Goal: Task Accomplishment & Management: Use online tool/utility

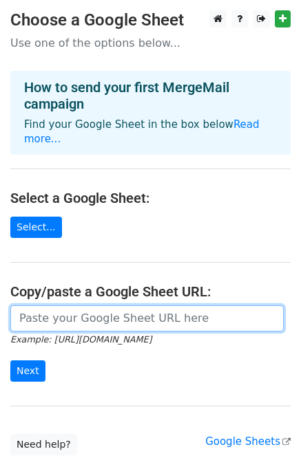
click at [118, 306] on input "url" at bounding box center [146, 319] width 273 height 26
paste input "[URL][DOMAIN_NAME]"
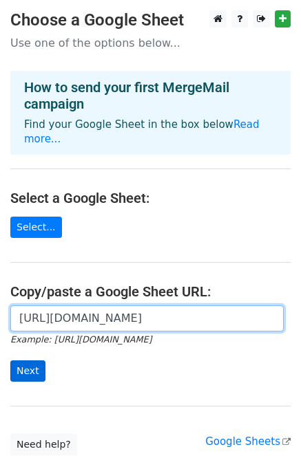
type input "[URL][DOMAIN_NAME]"
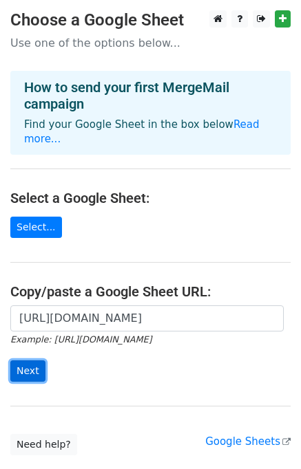
scroll to position [0, 0]
click at [30, 361] on input "Next" at bounding box center [27, 371] width 35 height 21
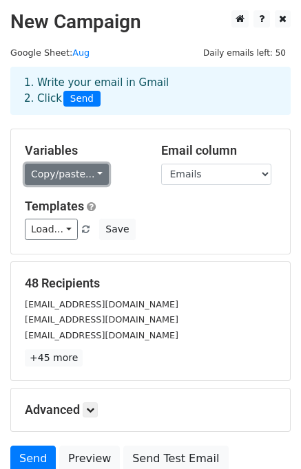
click at [63, 174] on link "Copy/paste..." at bounding box center [67, 174] width 84 height 21
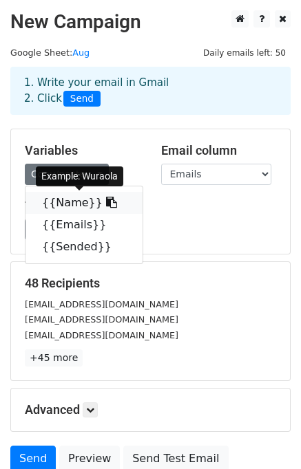
click at [64, 203] on link "{{Name}}" at bounding box center [83, 203] width 117 height 22
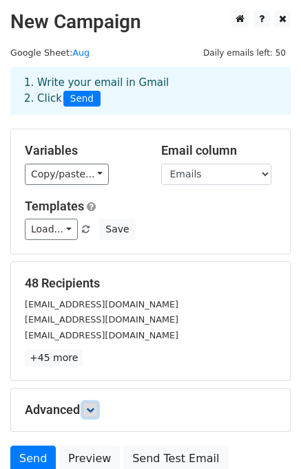
click at [98, 410] on link at bounding box center [90, 410] width 15 height 15
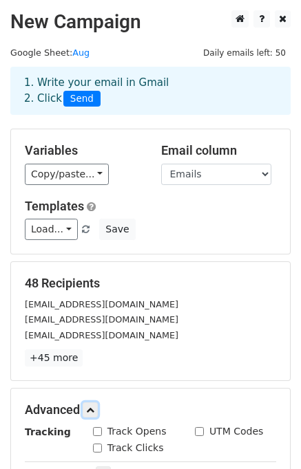
scroll to position [252, 0]
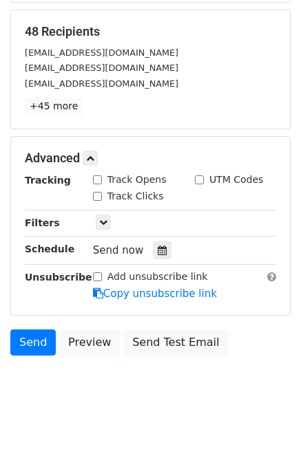
click at [99, 193] on input "Track Clicks" at bounding box center [97, 196] width 9 height 9
checkbox input "true"
click at [96, 180] on input "Track Opens" at bounding box center [97, 180] width 9 height 9
checkbox input "true"
click at [97, 277] on input "Add unsubscribe link" at bounding box center [97, 277] width 9 height 9
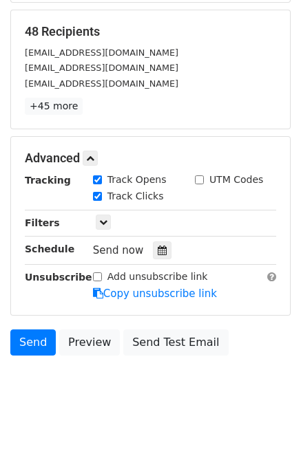
checkbox input "true"
